Goal: Task Accomplishment & Management: Use online tool/utility

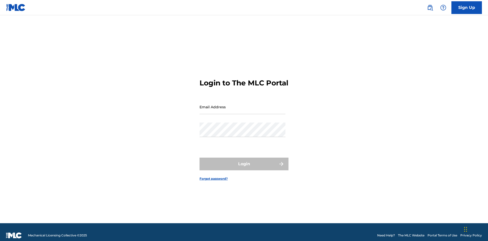
scroll to position [7, 0]
click at [242, 104] on input "Email Address" at bounding box center [242, 107] width 86 height 14
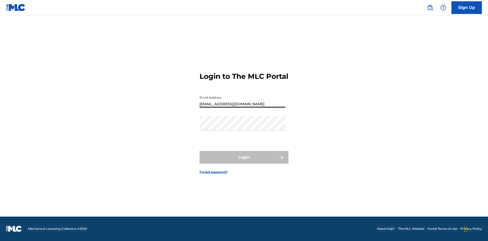
type input "XenaSongwriter@gmail.com"
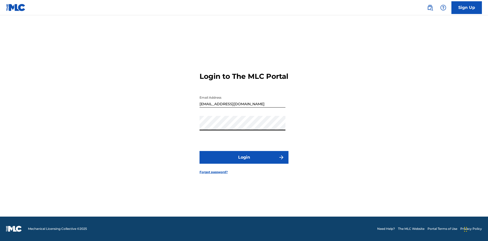
click at [244, 162] on button "Login" at bounding box center [243, 157] width 89 height 13
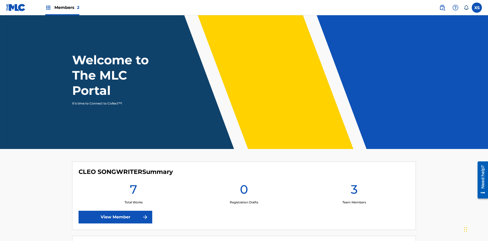
scroll to position [22, 0]
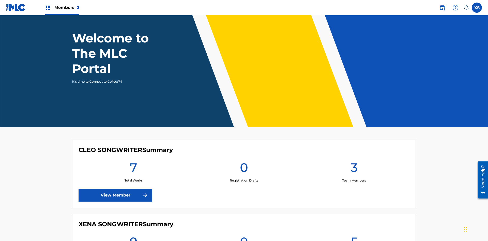
click at [62, 7] on span "Members 2" at bounding box center [66, 8] width 25 height 6
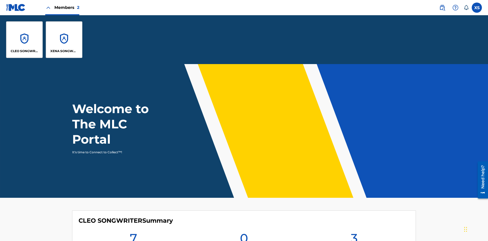
click at [24, 51] on p "CLEO SONGWRITER" at bounding box center [25, 51] width 28 height 5
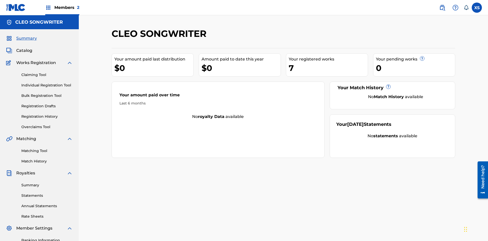
click at [47, 124] on link "Overclaims Tool" at bounding box center [46, 126] width 51 height 5
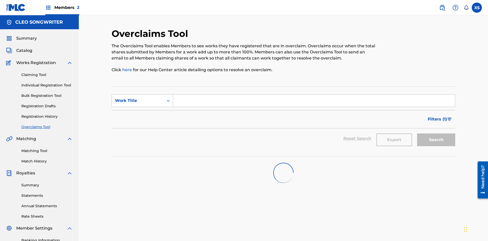
click at [437, 116] on span "Filters ( 1 )" at bounding box center [436, 119] width 19 height 6
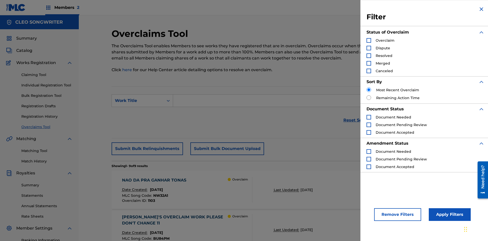
click at [369, 40] on div "Search Form" at bounding box center [368, 40] width 5 height 5
click at [449, 214] on button "Apply Filters" at bounding box center [449, 214] width 42 height 13
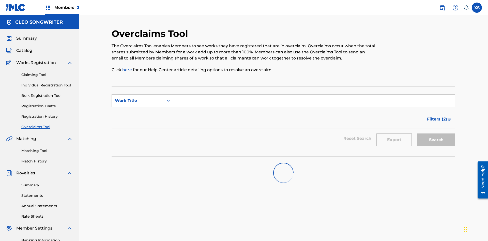
click at [437, 116] on span "Filters ( 2 )" at bounding box center [437, 119] width 20 height 6
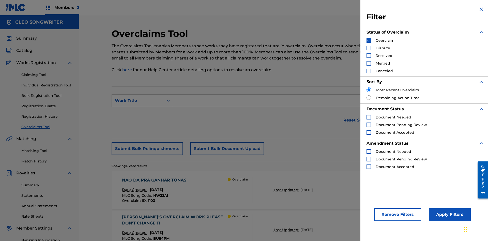
scroll to position [74, 0]
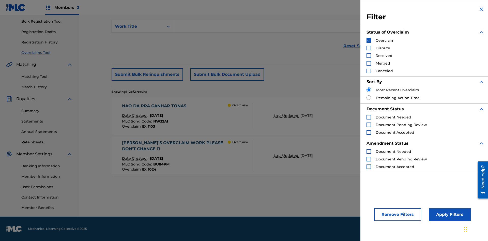
click at [369, 40] on img "Search Form" at bounding box center [369, 41] width 4 height 4
click at [369, 48] on div "Search Form" at bounding box center [368, 48] width 5 height 5
click at [449, 214] on button "Apply Filters" at bounding box center [449, 214] width 42 height 13
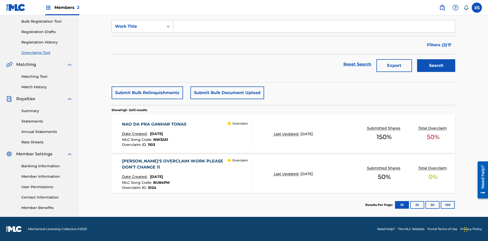
scroll to position [74, 0]
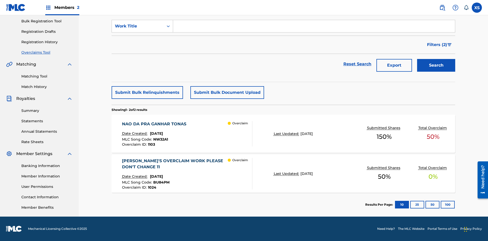
click at [437, 45] on span "Filters ( 2 )" at bounding box center [437, 45] width 20 height 6
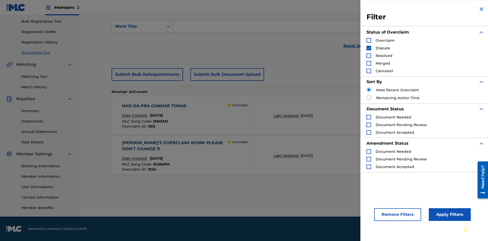
click at [369, 48] on img "Search Form" at bounding box center [369, 48] width 4 height 4
click at [369, 56] on div "Search Form" at bounding box center [368, 55] width 5 height 5
click at [449, 214] on button "Apply Filters" at bounding box center [449, 214] width 42 height 13
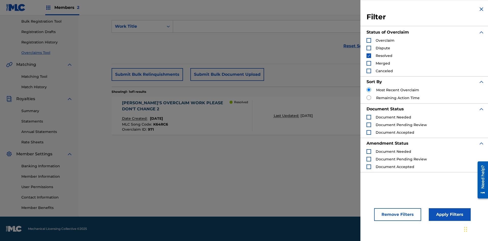
click at [369, 56] on img "Search Form" at bounding box center [369, 56] width 4 height 4
click at [369, 63] on div "Search Form" at bounding box center [368, 63] width 5 height 5
click at [449, 214] on button "Apply Filters" at bounding box center [449, 214] width 42 height 13
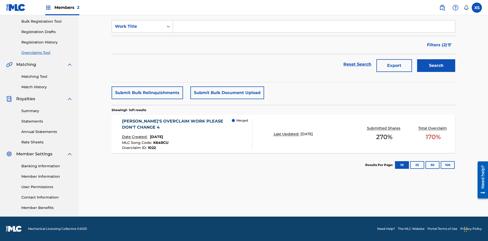
click at [437, 45] on span "Filters ( 2 )" at bounding box center [437, 45] width 20 height 6
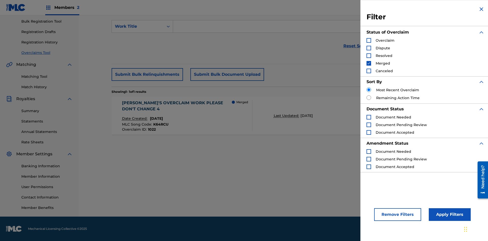
scroll to position [74, 0]
